Goal: Information Seeking & Learning: Understand process/instructions

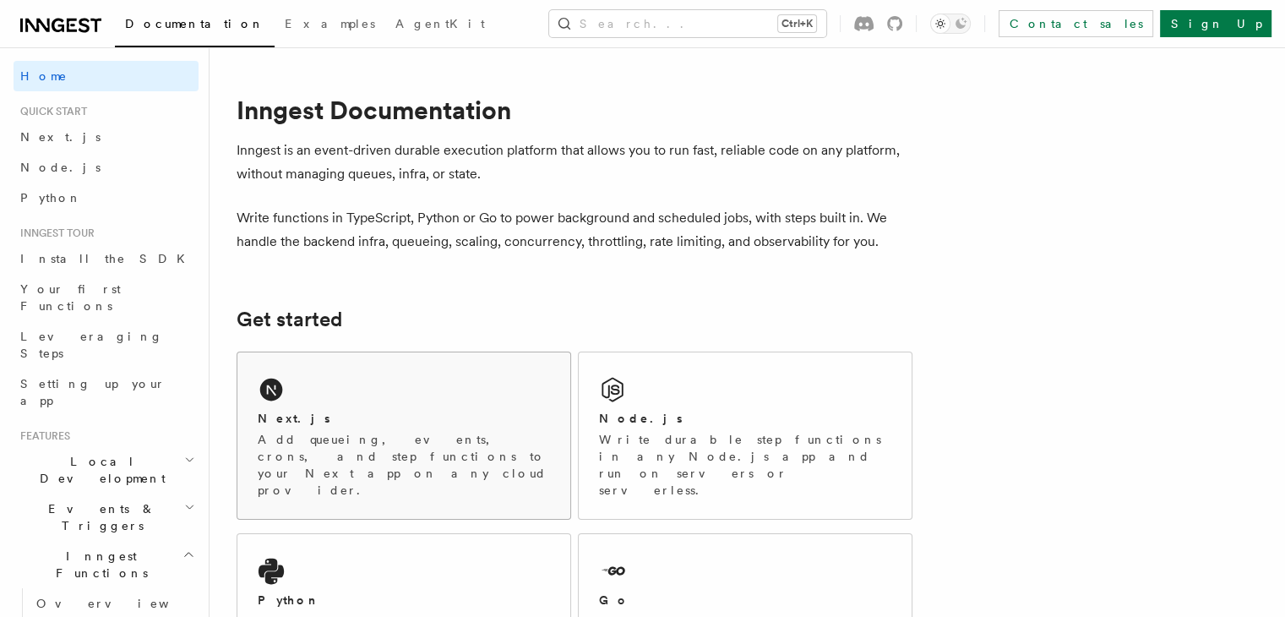
click at [520, 378] on div "Next.js Add queueing, events, crons, and step functions to your Next app on any…" at bounding box center [403, 435] width 333 height 166
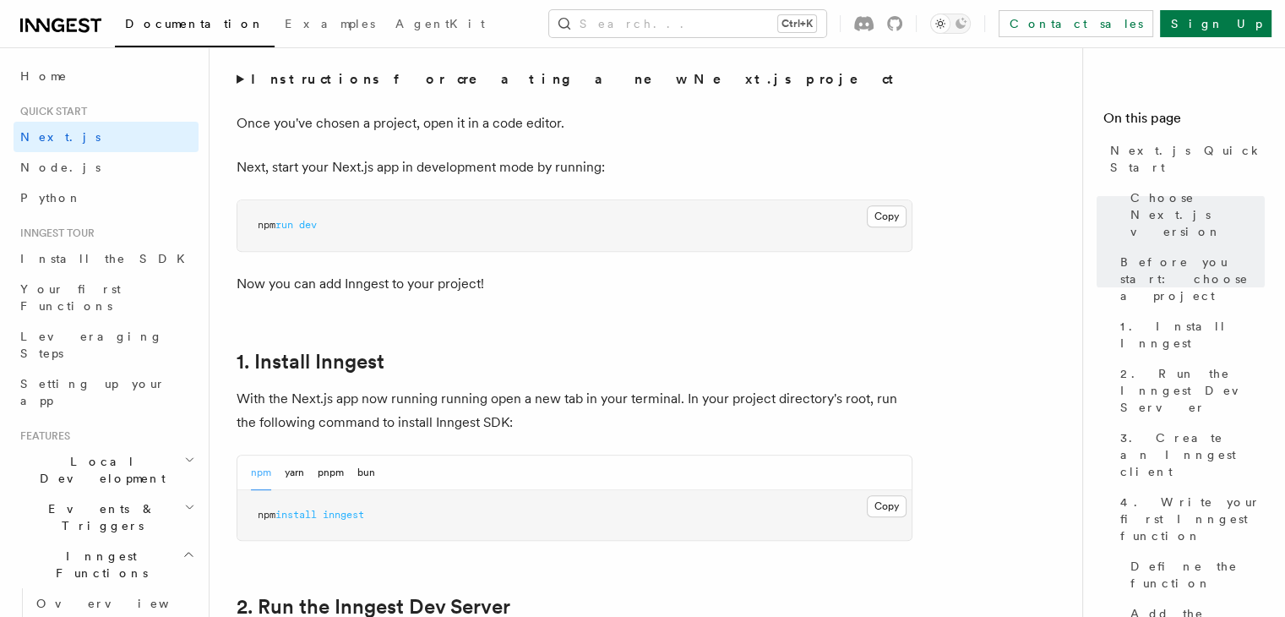
scroll to position [657, 0]
click at [894, 504] on button "Copy Copied" at bounding box center [887, 508] width 40 height 22
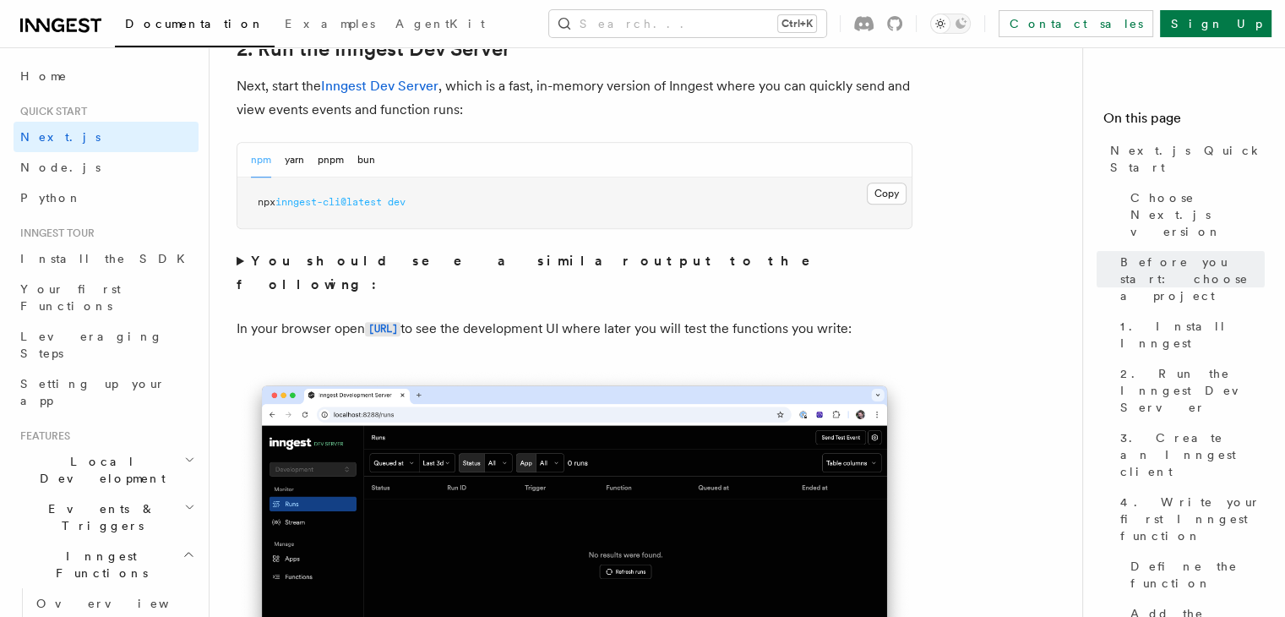
scroll to position [1219, 0]
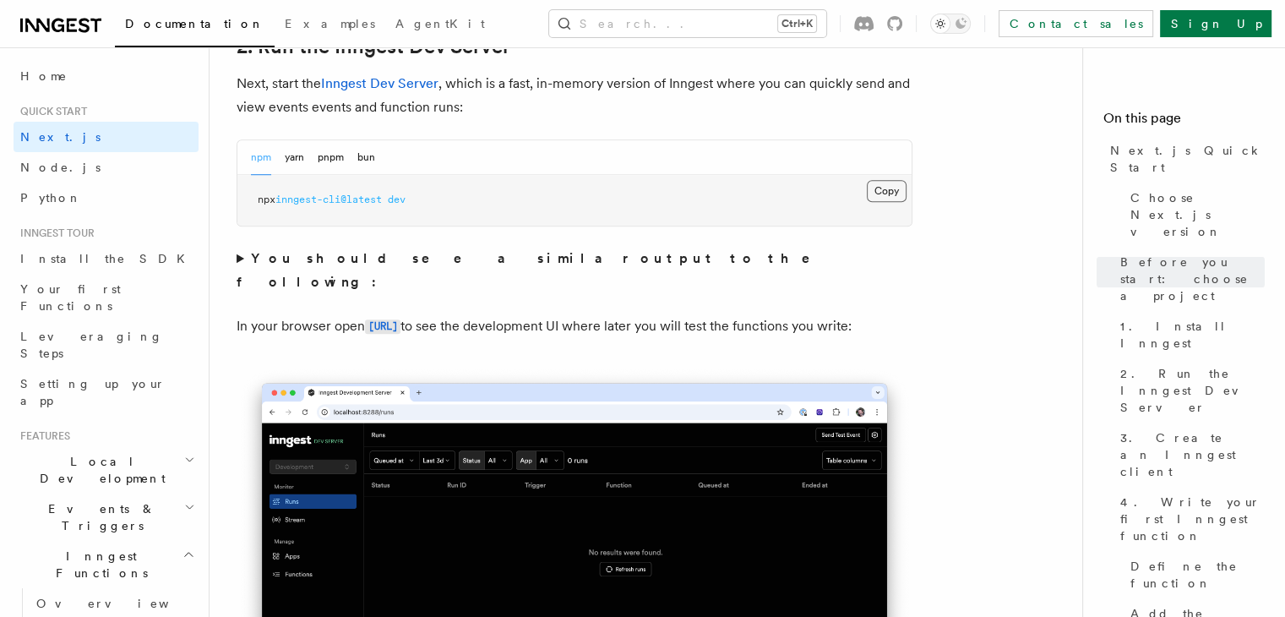
click at [882, 193] on button "Copy Copied" at bounding box center [887, 191] width 40 height 22
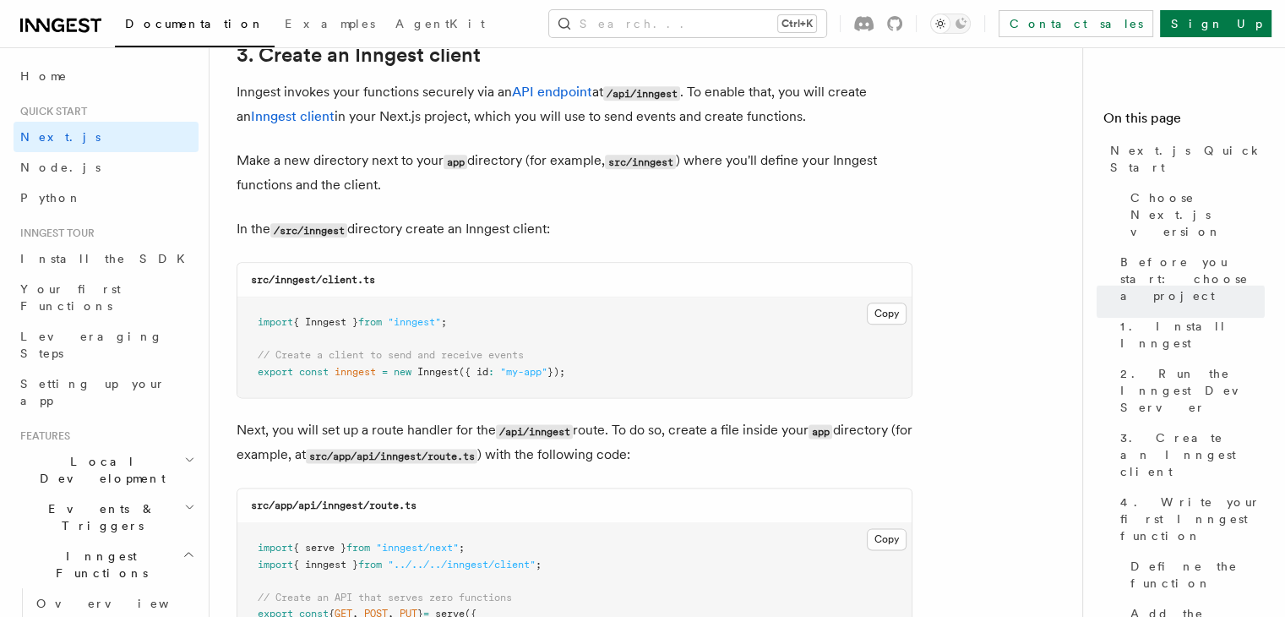
scroll to position [2021, 0]
click at [334, 231] on code "/src/inngest" at bounding box center [308, 229] width 77 height 14
copy p "inngest"
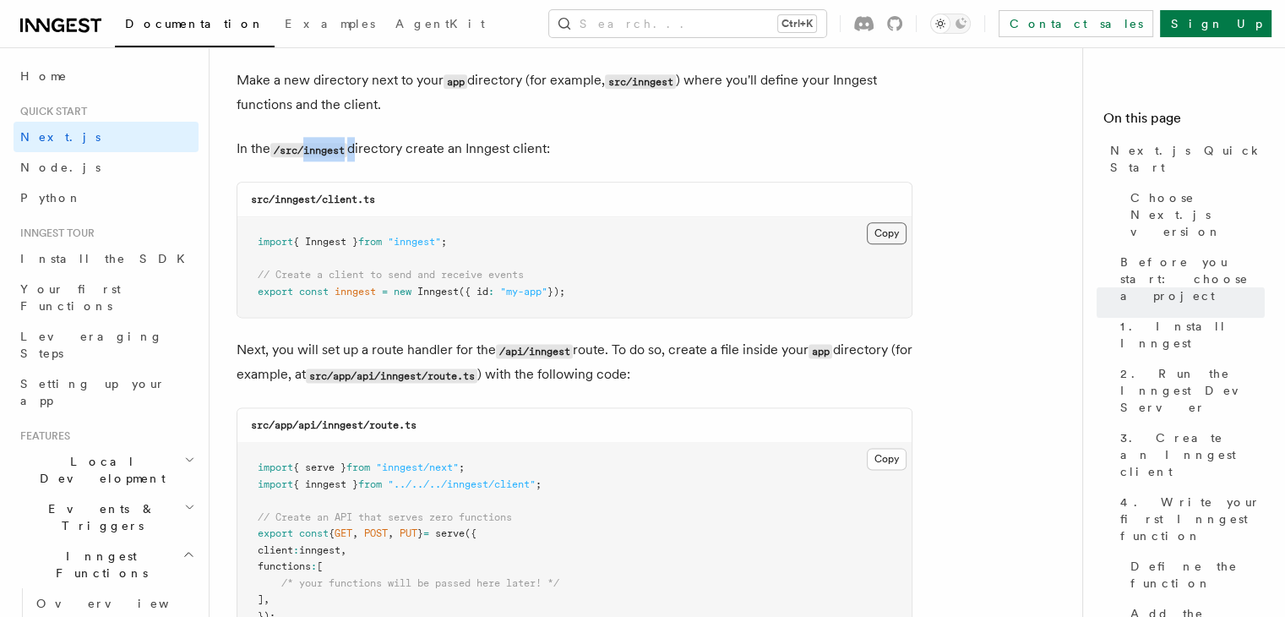
click at [874, 230] on button "Copy Copied" at bounding box center [887, 233] width 40 height 22
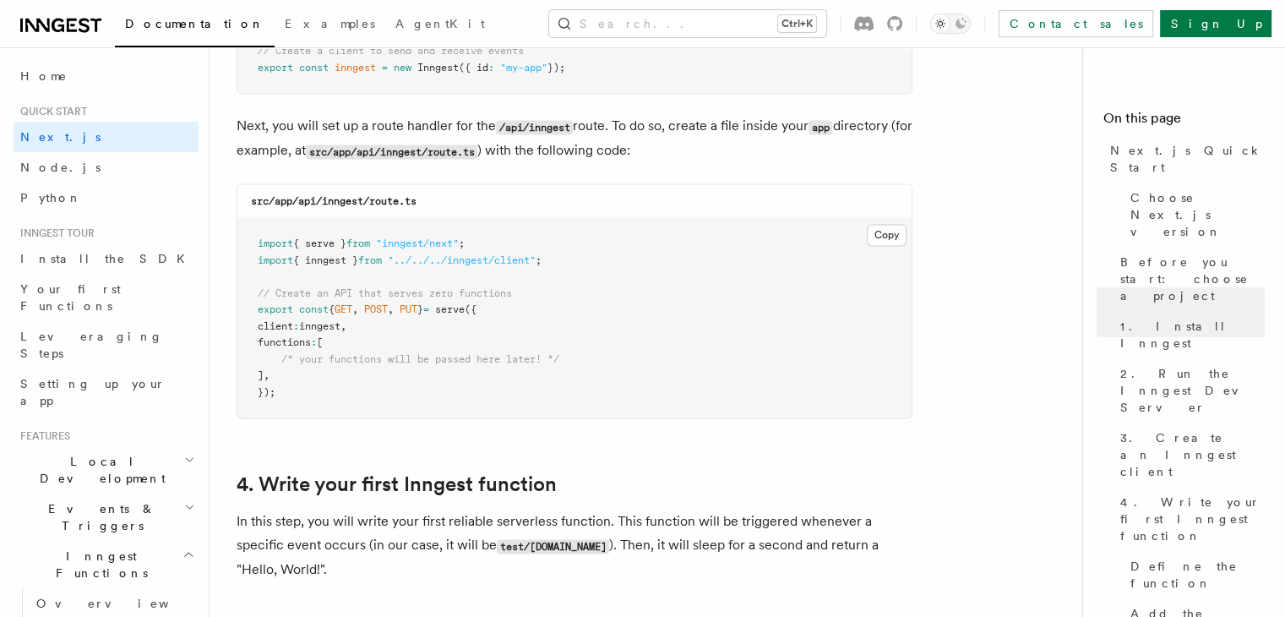
scroll to position [2334, 0]
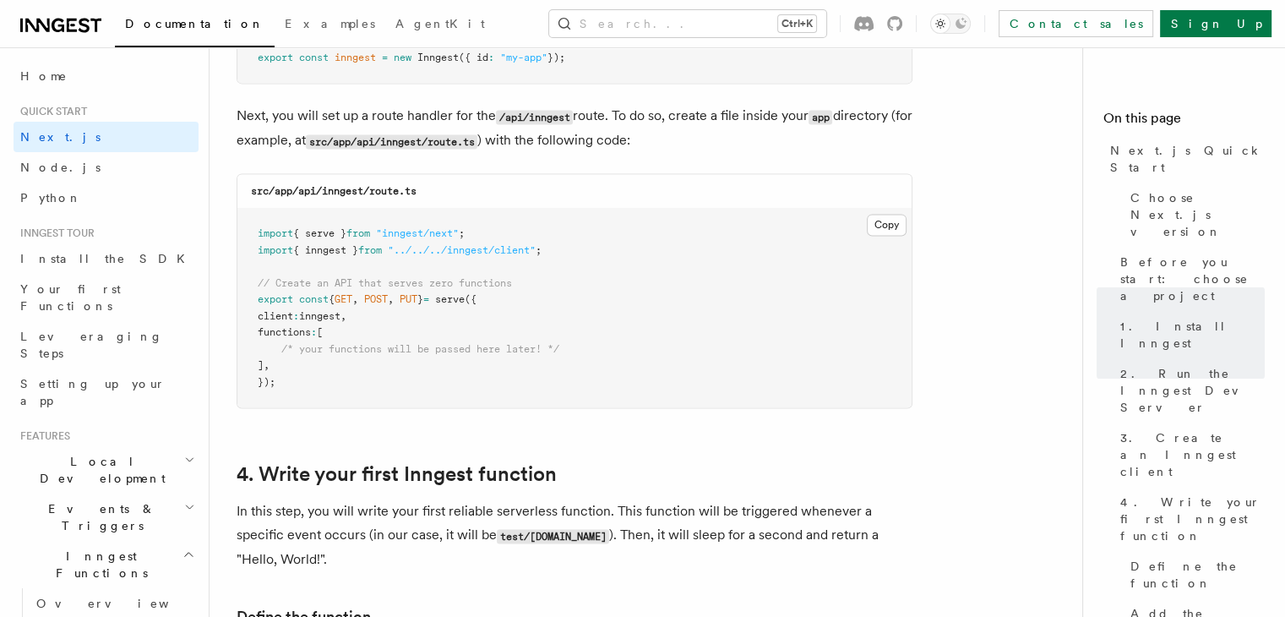
click at [338, 195] on code "src/app/api/inngest/route.ts" at bounding box center [334, 191] width 166 height 12
copy code "inngest"
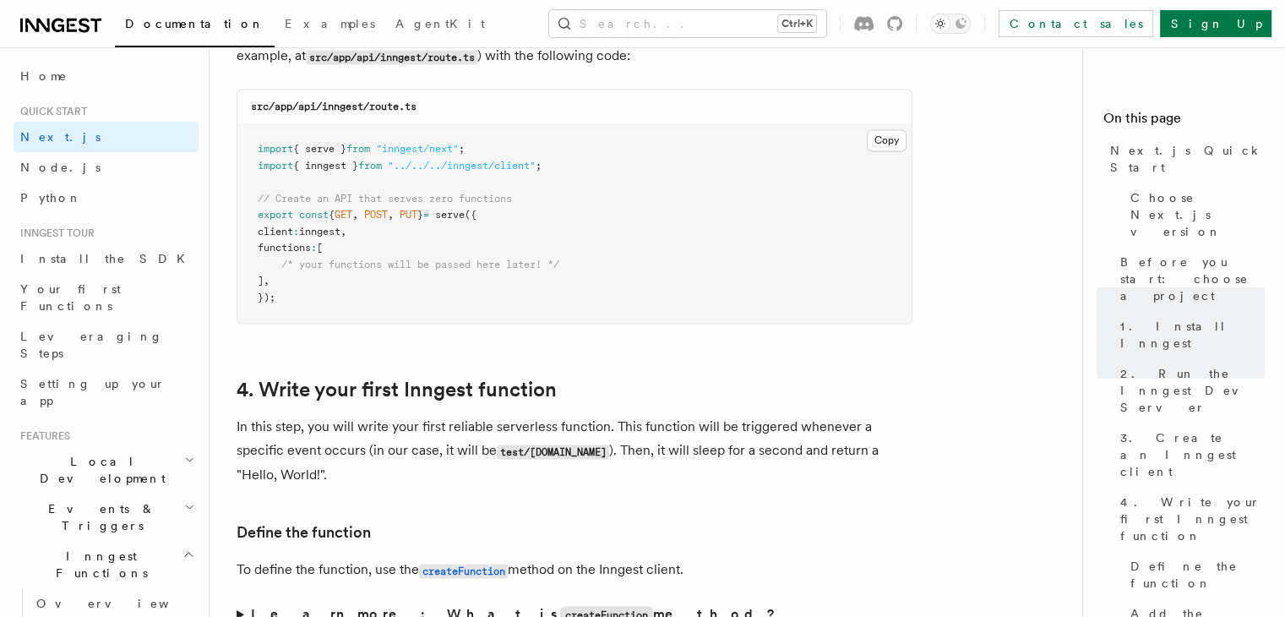
click at [389, 103] on code "src/app/api/inngest/route.ts" at bounding box center [334, 107] width 166 height 12
copy code "route"
drag, startPoint x: 426, startPoint y: 109, endPoint x: 372, endPoint y: 112, distance: 54.2
click at [372, 112] on div "src/app/api/inngest/route.ts" at bounding box center [574, 107] width 674 height 35
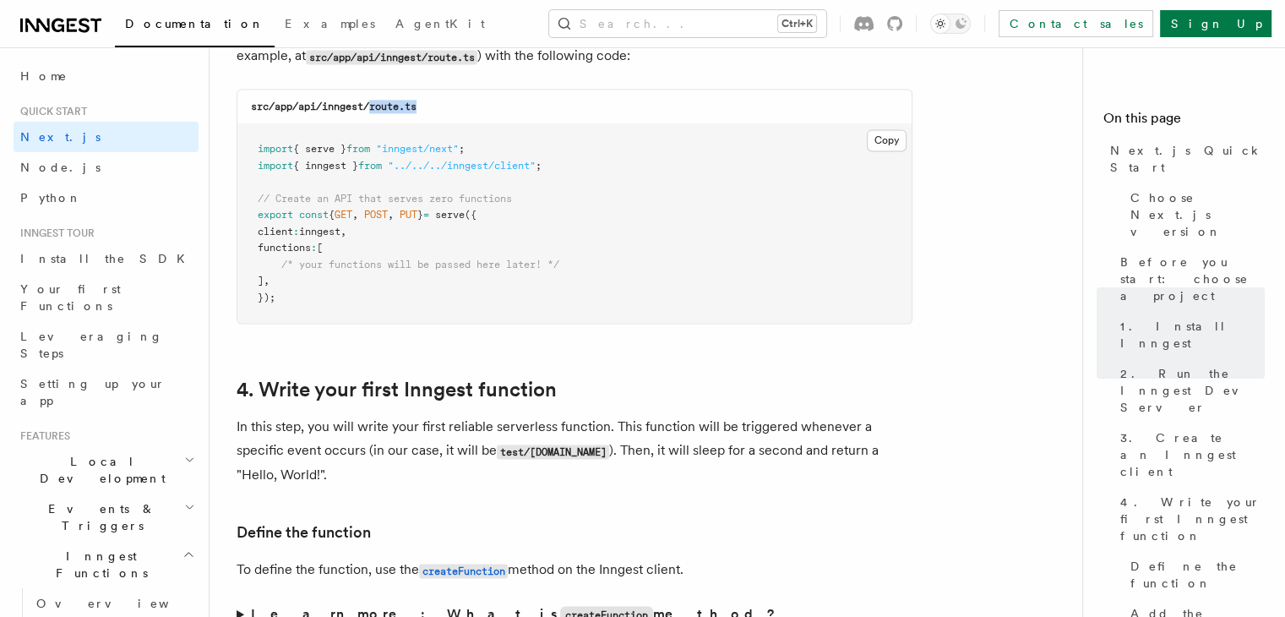
copy code "route.ts"
click at [892, 138] on button "Copy Copied" at bounding box center [887, 140] width 40 height 22
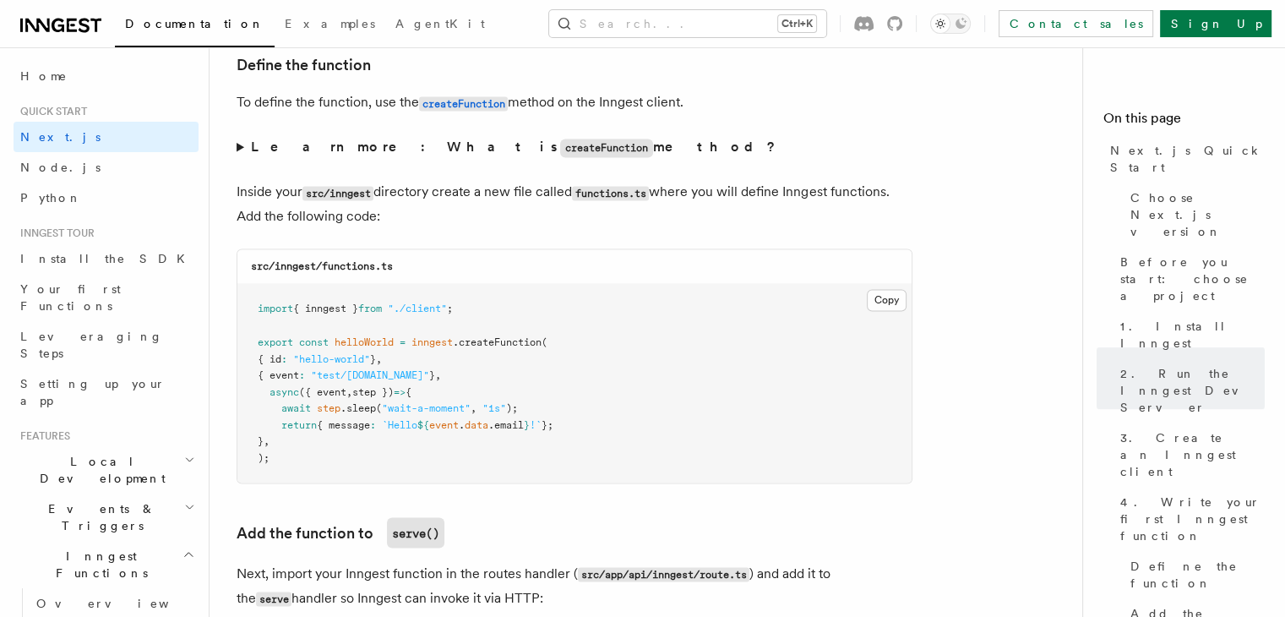
scroll to position [2887, 0]
click at [342, 268] on code "src/inngest/functions.ts" at bounding box center [322, 264] width 142 height 12
copy code "functions"
click at [883, 299] on button "Copy Copied" at bounding box center [887, 298] width 40 height 22
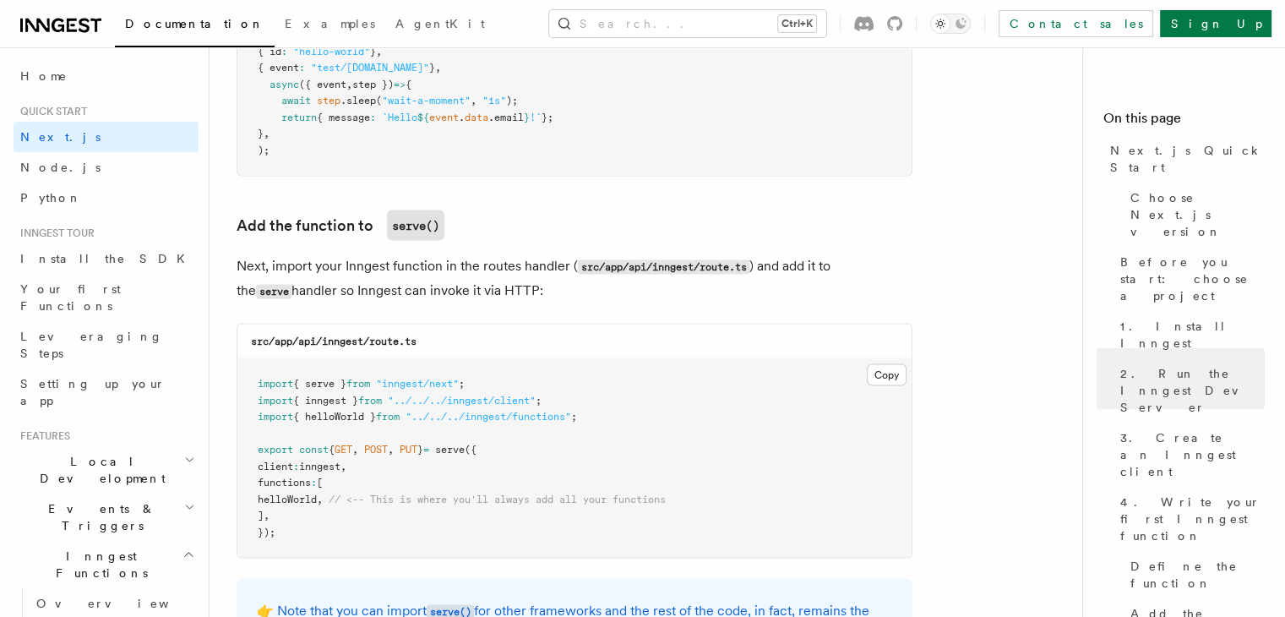
scroll to position [3195, 0]
